Goal: Navigation & Orientation: Go to known website

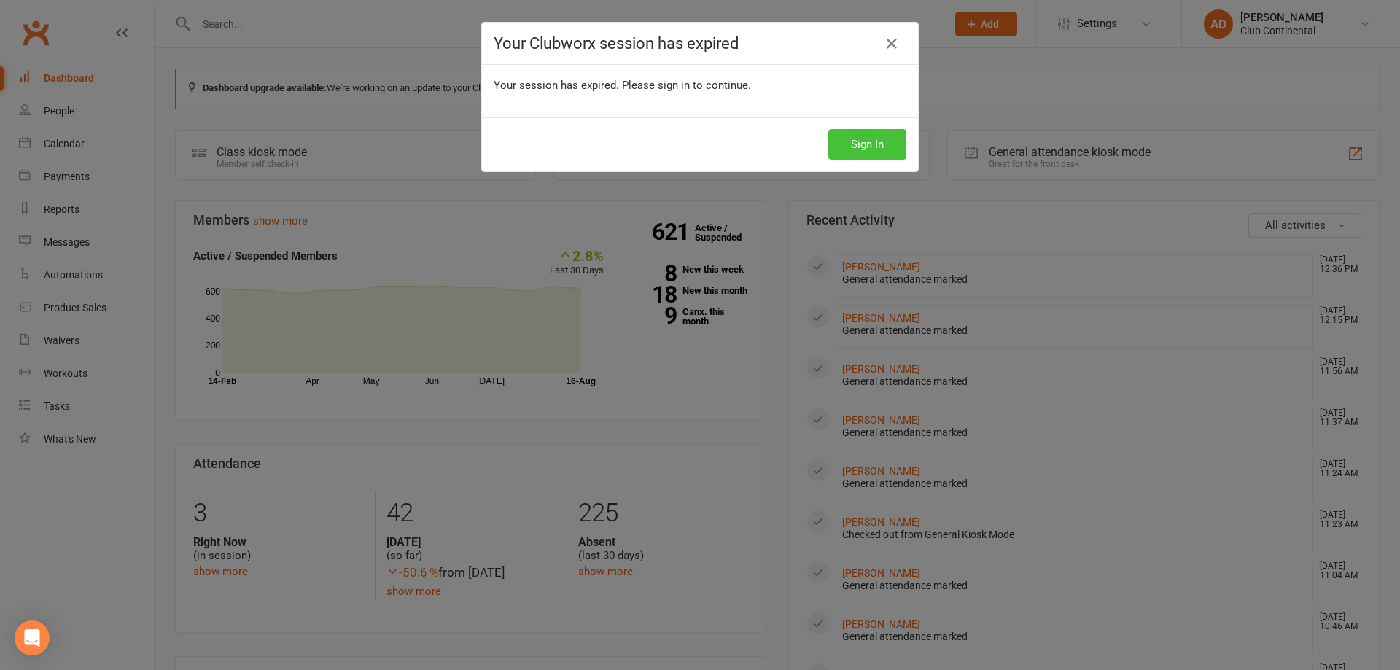
click at [851, 139] on button "Sign In" at bounding box center [868, 144] width 78 height 31
